Goal: Obtain resource: Download file/media

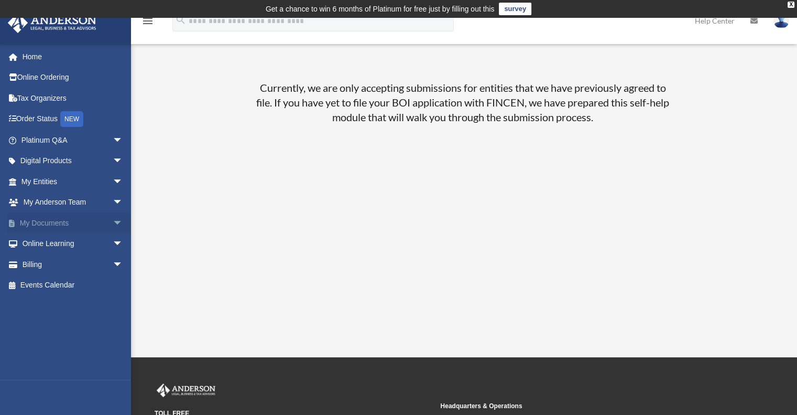
click at [63, 221] on link "My Documents arrow_drop_down" at bounding box center [73, 222] width 132 height 21
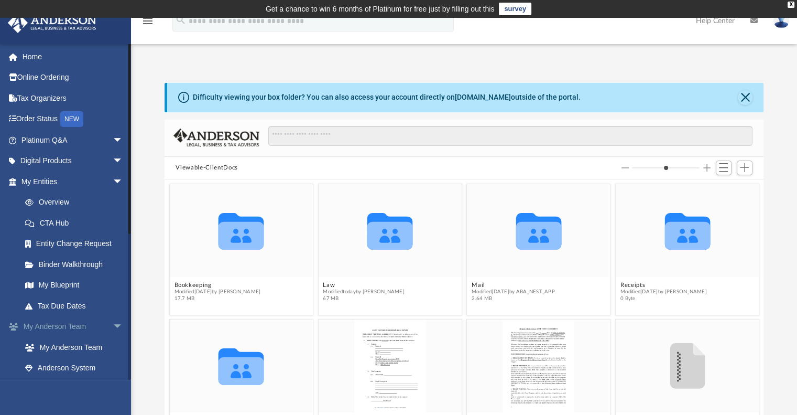
scroll to position [230, 591]
click at [29, 91] on link "Tax Organizers" at bounding box center [73, 98] width 132 height 21
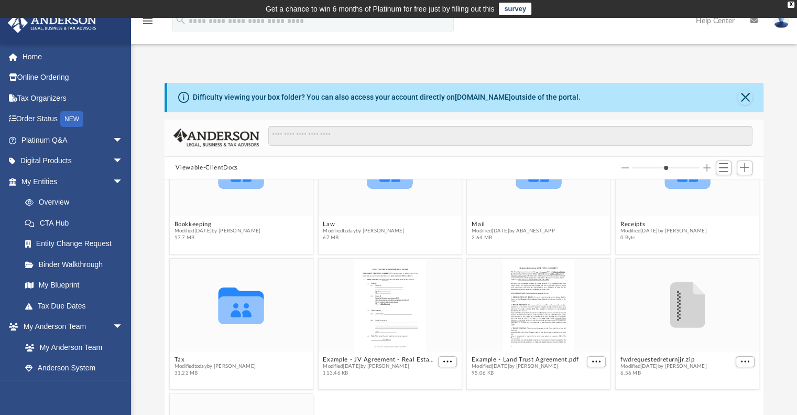
scroll to position [76, 0]
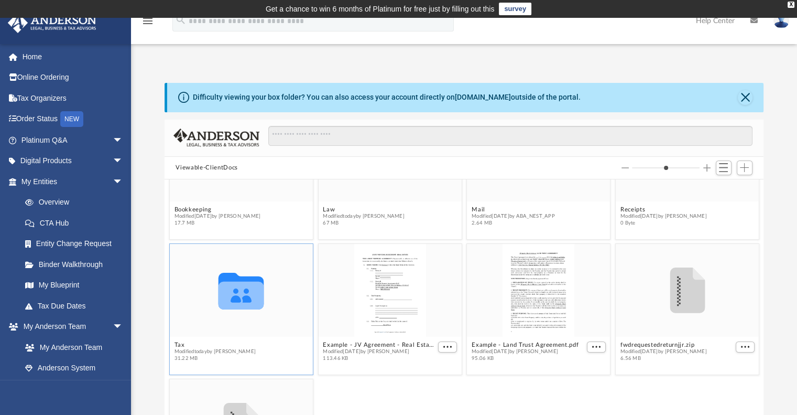
click at [250, 303] on icon "grid" at bounding box center [242, 296] width 46 height 28
click at [179, 346] on button "Tax" at bounding box center [215, 344] width 82 height 7
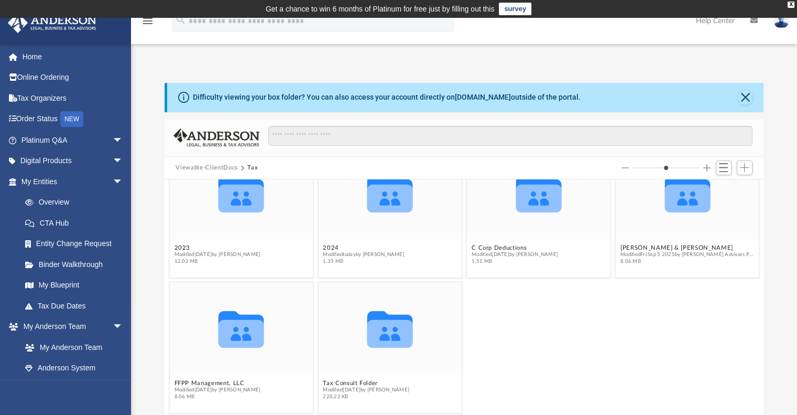
scroll to position [0, 0]
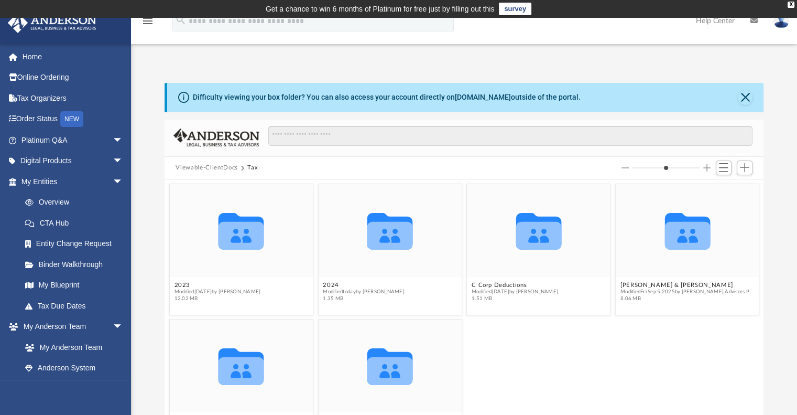
drag, startPoint x: 772, startPoint y: 278, endPoint x: 764, endPoint y: 293, distance: 16.7
click at [764, 293] on div "Difficulty viewing your box folder? You can also access your account directly o…" at bounding box center [464, 250] width 666 height 335
click at [331, 286] on button "2024" at bounding box center [364, 285] width 82 height 7
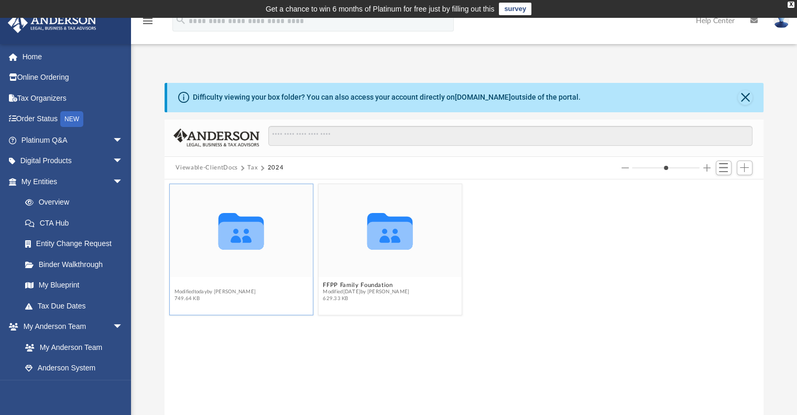
click at [196, 285] on button "F&F Properties LLC" at bounding box center [215, 285] width 82 height 7
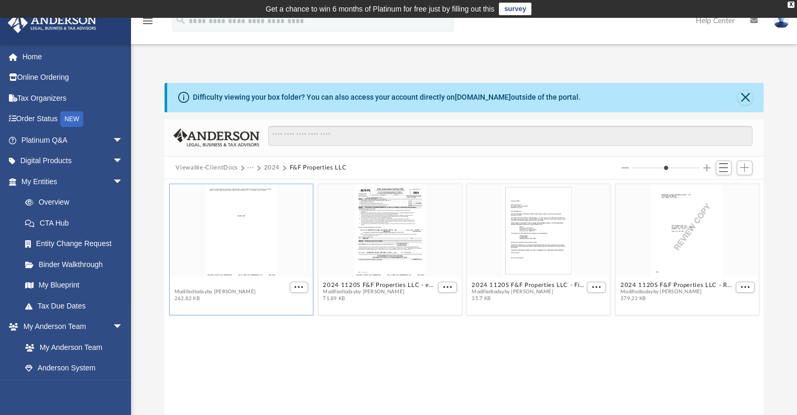
click at [249, 287] on button "2024 1120S F&F Properties LLC ([GEOGRAPHIC_DATA]) Print, Sign, Mail.pdf" at bounding box center [230, 285] width 113 height 7
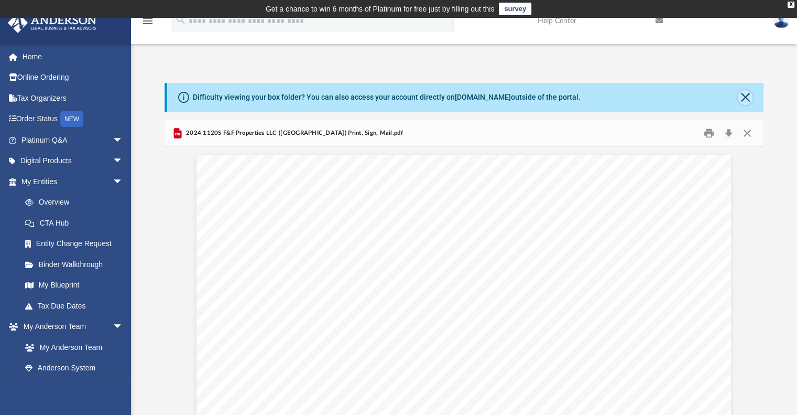
click at [748, 98] on button "Close" at bounding box center [745, 97] width 15 height 15
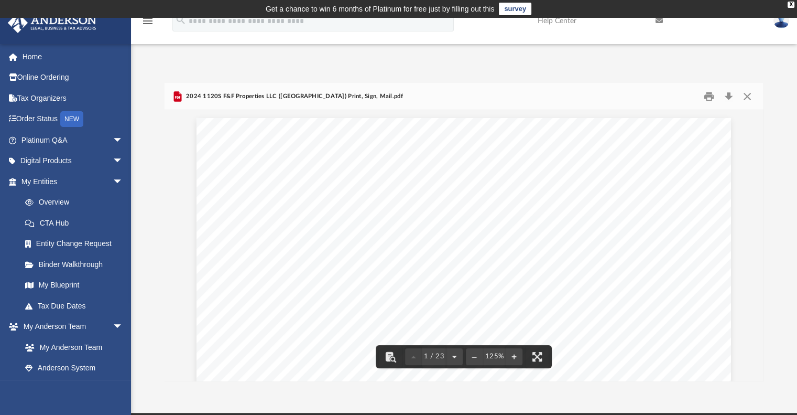
click at [179, 98] on icon "Preview" at bounding box center [178, 96] width 8 height 10
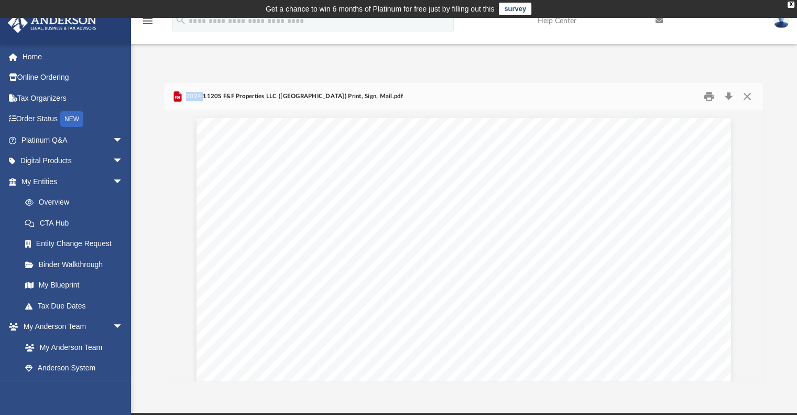
click at [179, 98] on icon "Preview" at bounding box center [178, 96] width 8 height 10
click at [178, 98] on icon "Preview" at bounding box center [178, 96] width 8 height 10
click at [285, 98] on span "2024 1120S F&F Properties LLC ([GEOGRAPHIC_DATA]) Print, Sign, Mail.pdf" at bounding box center [293, 96] width 219 height 9
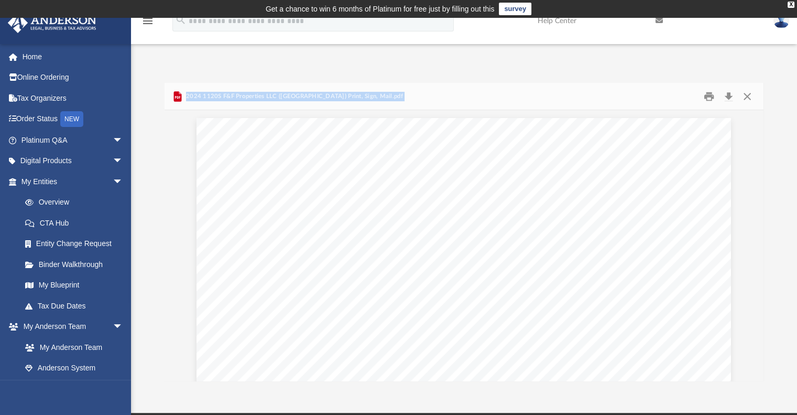
drag, startPoint x: 285, startPoint y: 98, endPoint x: 275, endPoint y: 98, distance: 9.4
click at [284, 98] on span "2024 1120S F&F Properties LLC ([GEOGRAPHIC_DATA]) Print, Sign, Mail.pdf" at bounding box center [293, 96] width 219 height 9
click at [180, 98] on icon "Preview" at bounding box center [178, 96] width 8 height 10
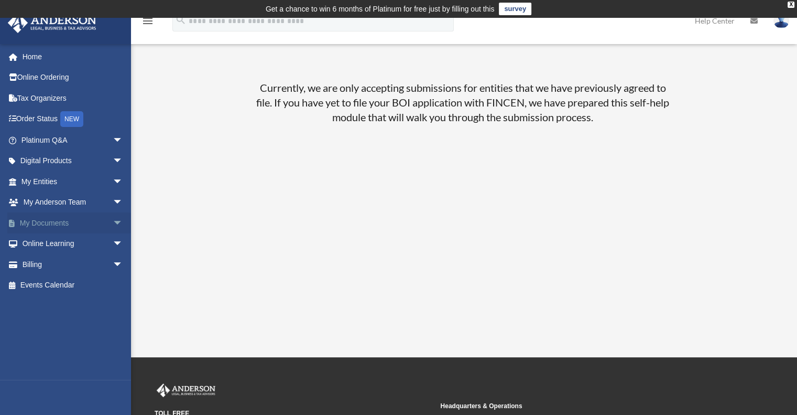
click at [53, 224] on link "My Documents arrow_drop_down" at bounding box center [73, 222] width 132 height 21
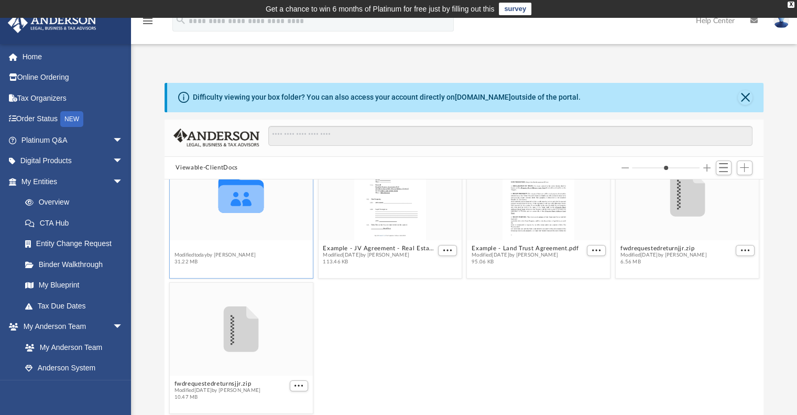
scroll to position [135, 0]
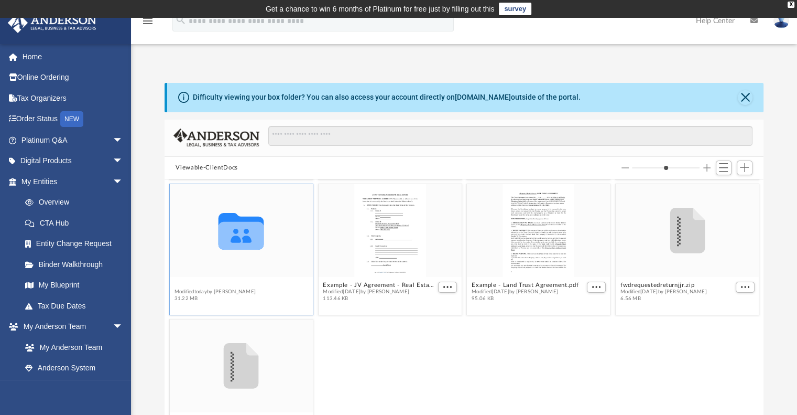
click at [181, 245] on figure "Collaborated Folder Tax Modified today by Alex Price 31.22 MB" at bounding box center [240, 245] width 143 height 122
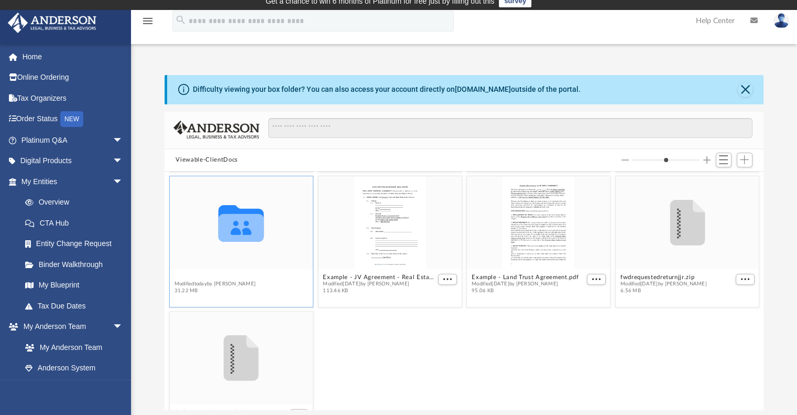
scroll to position [0, 0]
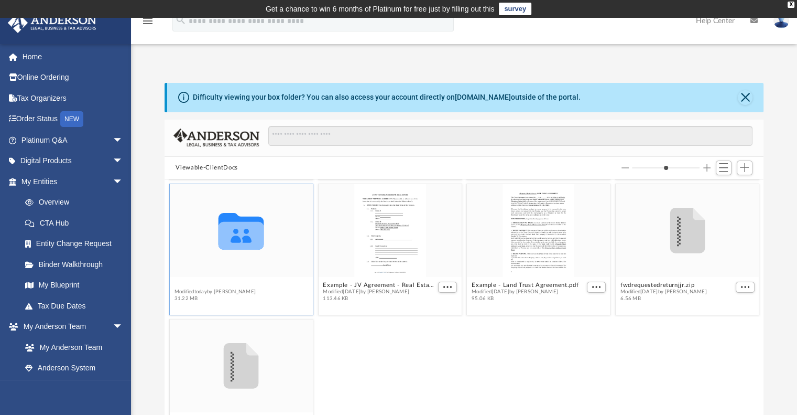
click at [190, 286] on button "Tax" at bounding box center [215, 285] width 82 height 7
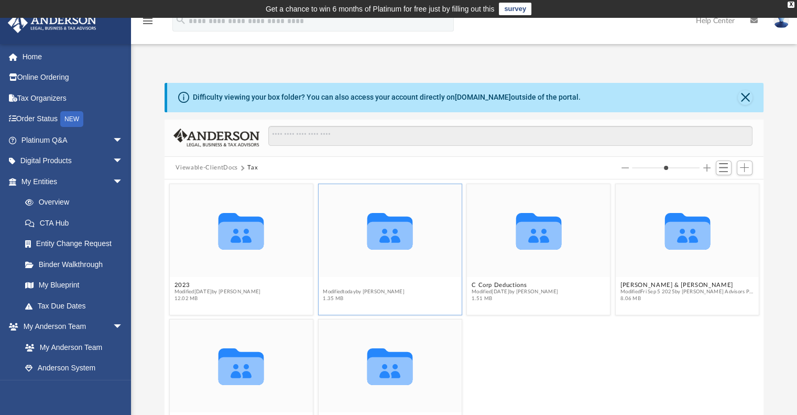
click at [325, 282] on button "2024" at bounding box center [364, 285] width 82 height 7
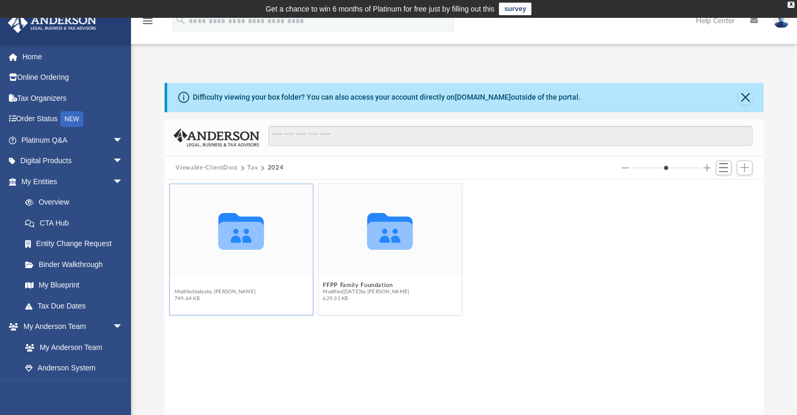
click at [221, 284] on button "F&F Properties LLC" at bounding box center [215, 285] width 82 height 7
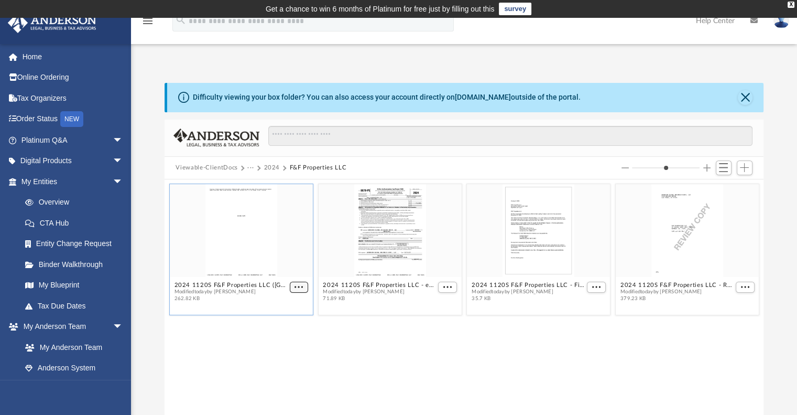
click at [299, 286] on span "More options" at bounding box center [299, 286] width 8 height 5
click at [296, 286] on span "More options" at bounding box center [299, 286] width 8 height 5
click at [245, 282] on button "2024 1120S F&F Properties LLC ([GEOGRAPHIC_DATA]) Print, Sign, Mail.pdf" at bounding box center [230, 285] width 113 height 7
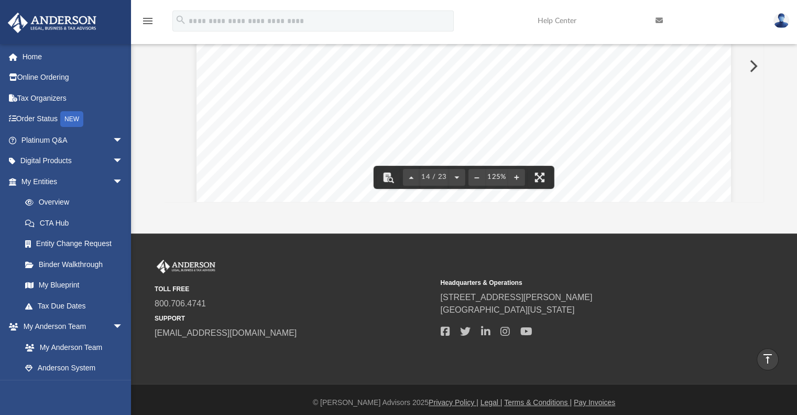
scroll to position [9624, 0]
click at [516, 178] on button "File preview" at bounding box center [517, 177] width 17 height 23
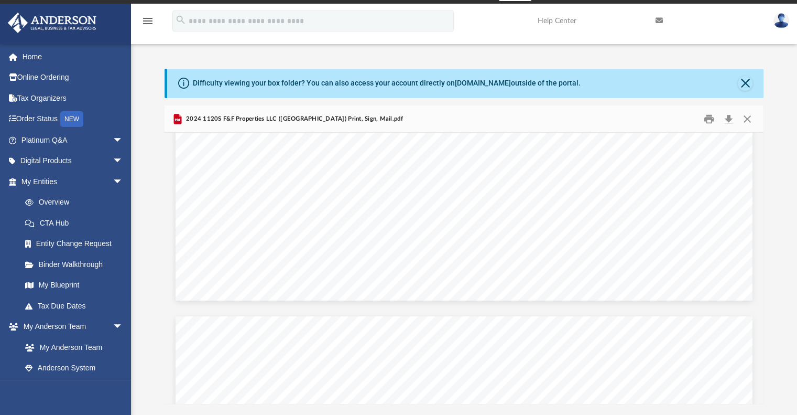
scroll to position [6547, 0]
click at [712, 121] on button "Print" at bounding box center [709, 119] width 21 height 16
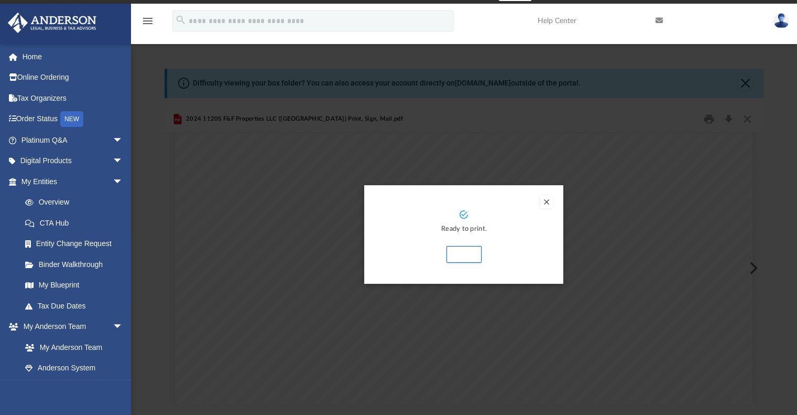
drag, startPoint x: 758, startPoint y: 235, endPoint x: 767, endPoint y: 204, distance: 32.1
click at [767, 204] on div "Preview" at bounding box center [398, 207] width 797 height 415
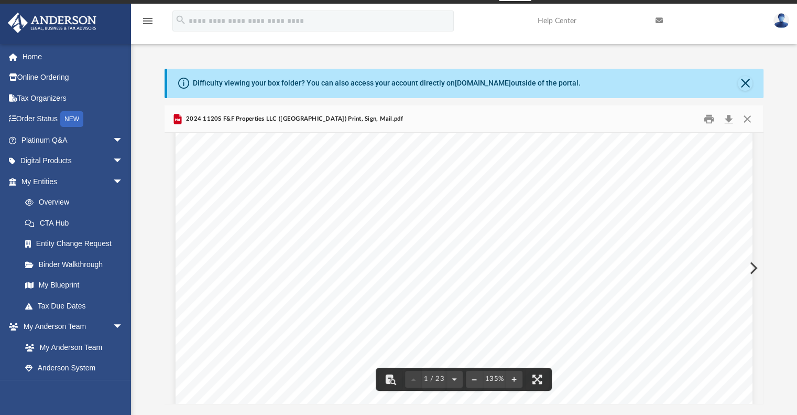
scroll to position [0, 0]
drag, startPoint x: 756, startPoint y: 138, endPoint x: 758, endPoint y: 131, distance: 7.3
click at [758, 131] on div "2024 1120S F&F Properties LLC (MO) Print, Sign, Mail.pdf STATE COPY Caution: Fo…" at bounding box center [465, 254] width 600 height 298
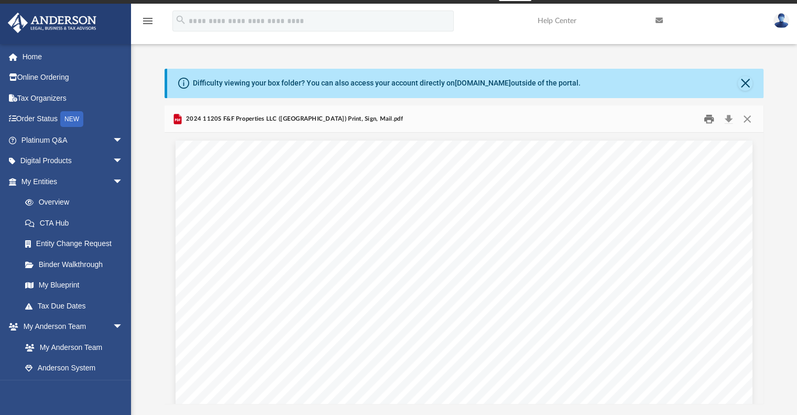
click at [710, 117] on button "Print" at bounding box center [709, 119] width 21 height 16
